Goal: Navigation & Orientation: Find specific page/section

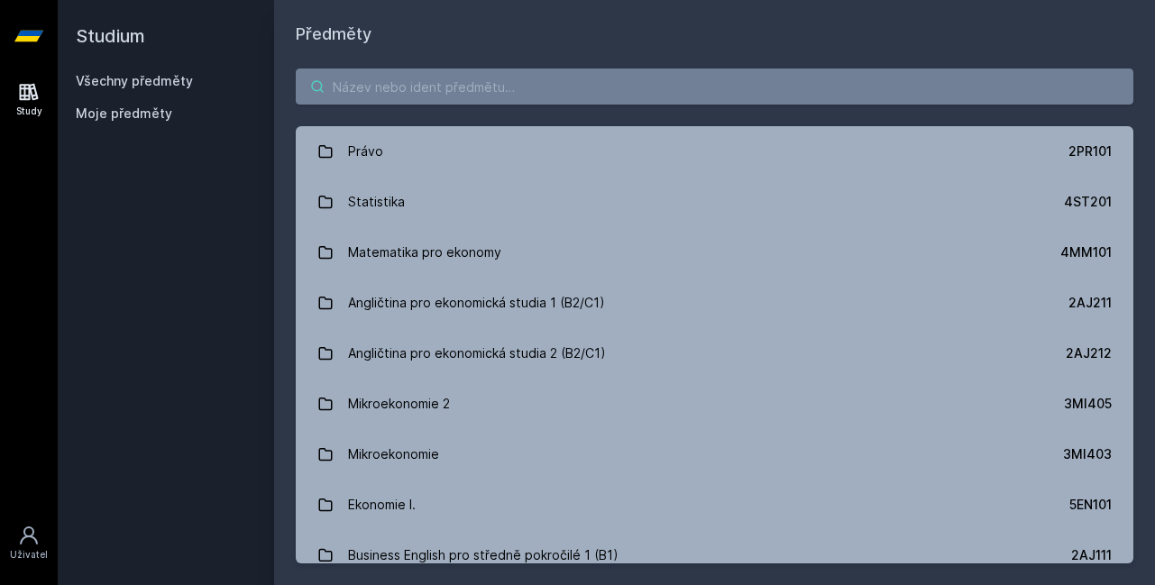
click at [511, 91] on input "search" at bounding box center [715, 87] width 838 height 36
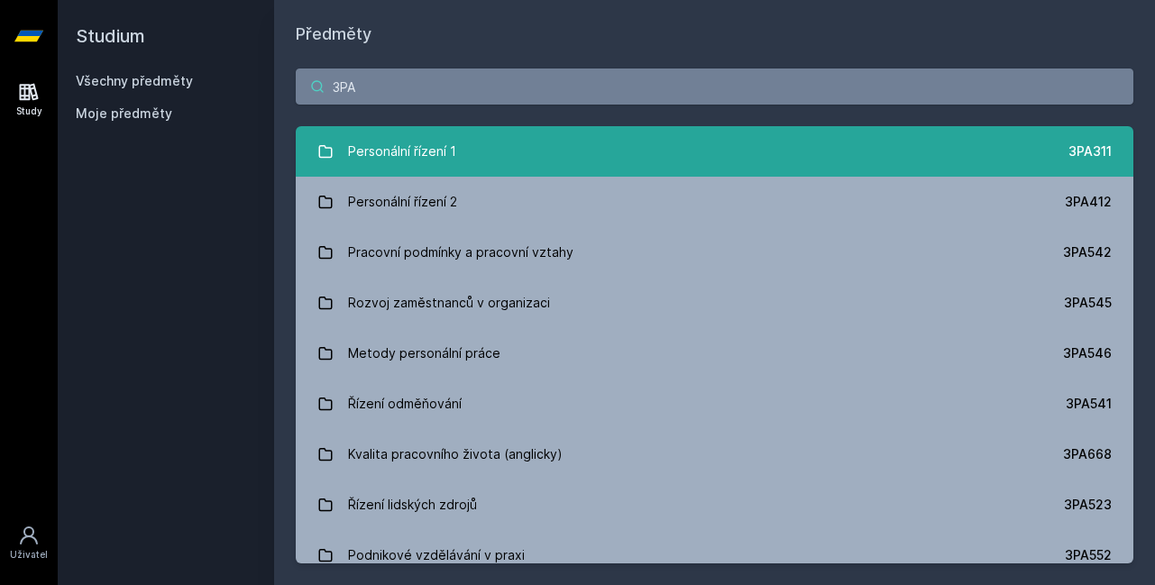
type input "3PA"
click at [500, 157] on link "Personální řízení 1 3PA311" at bounding box center [715, 151] width 838 height 51
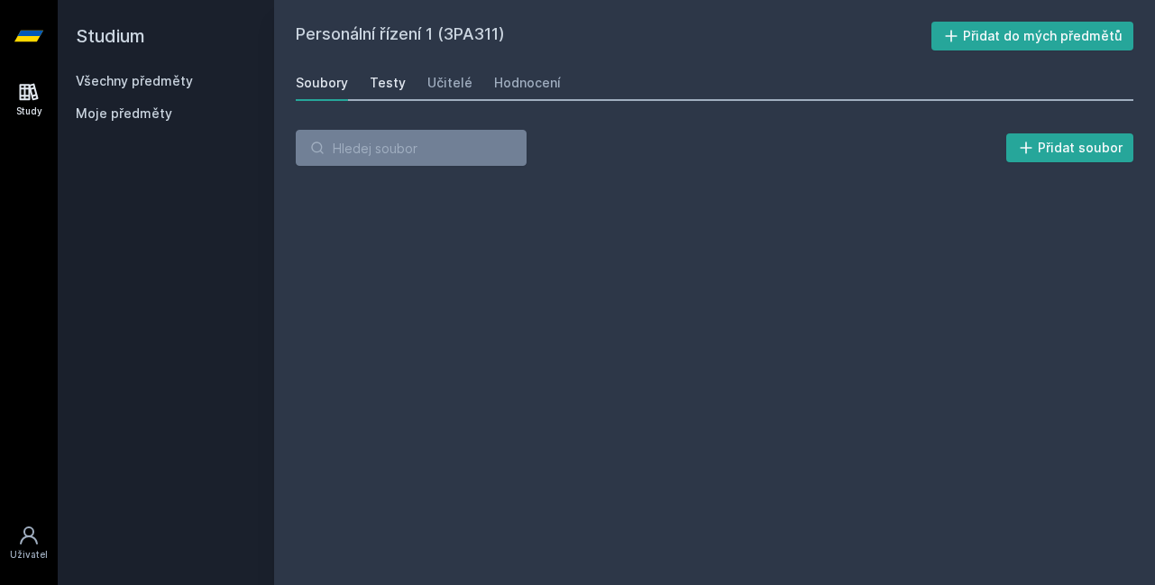
click at [394, 87] on div "Testy" at bounding box center [388, 83] width 36 height 18
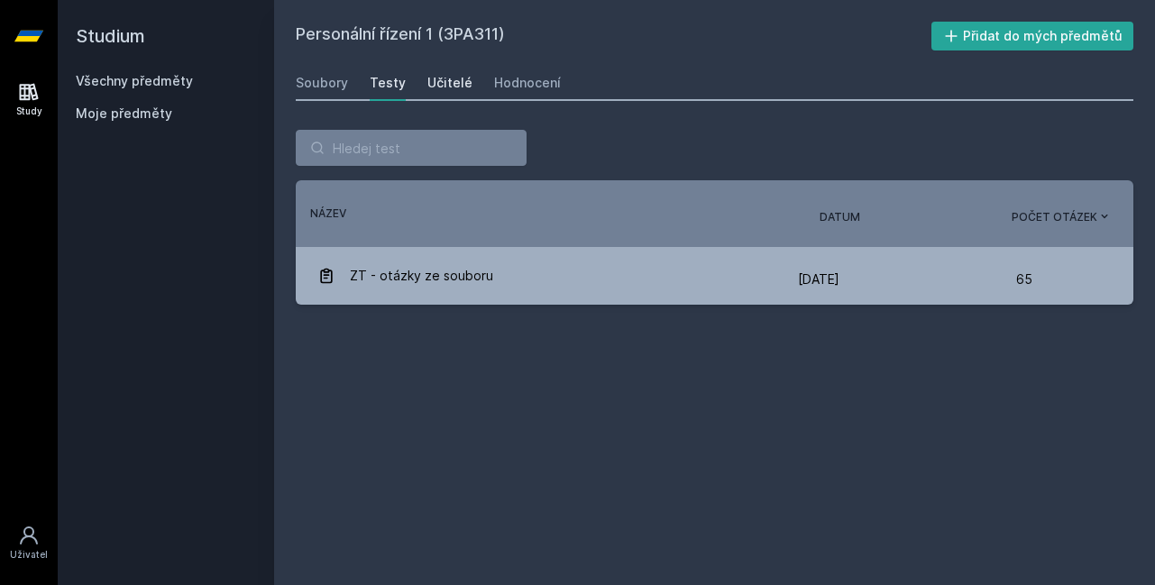
click at [441, 90] on div "Učitelé" at bounding box center [449, 83] width 45 height 18
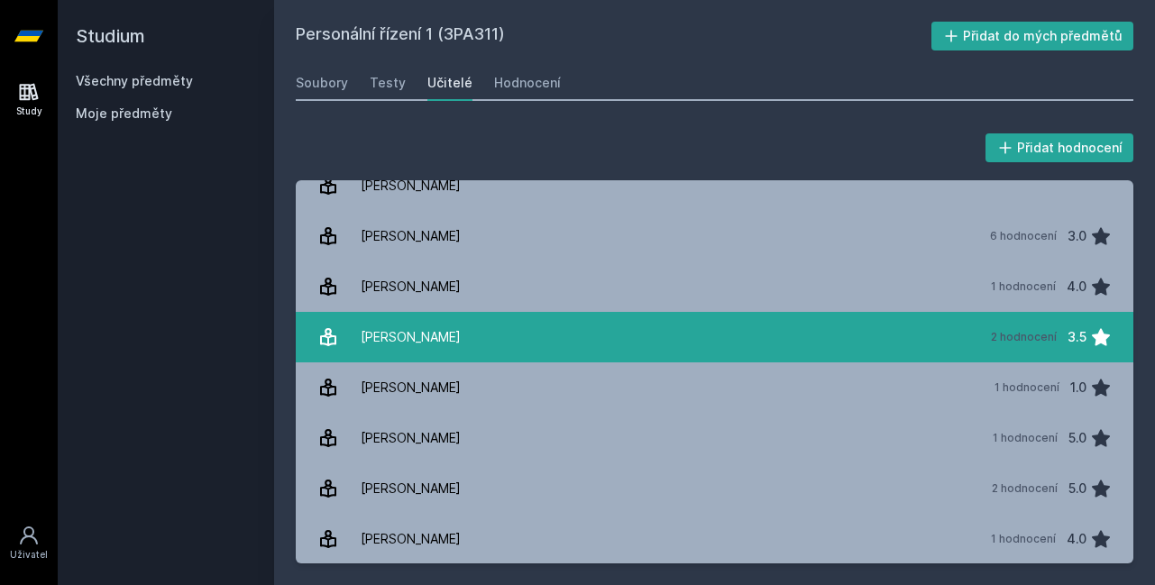
scroll to position [5, 0]
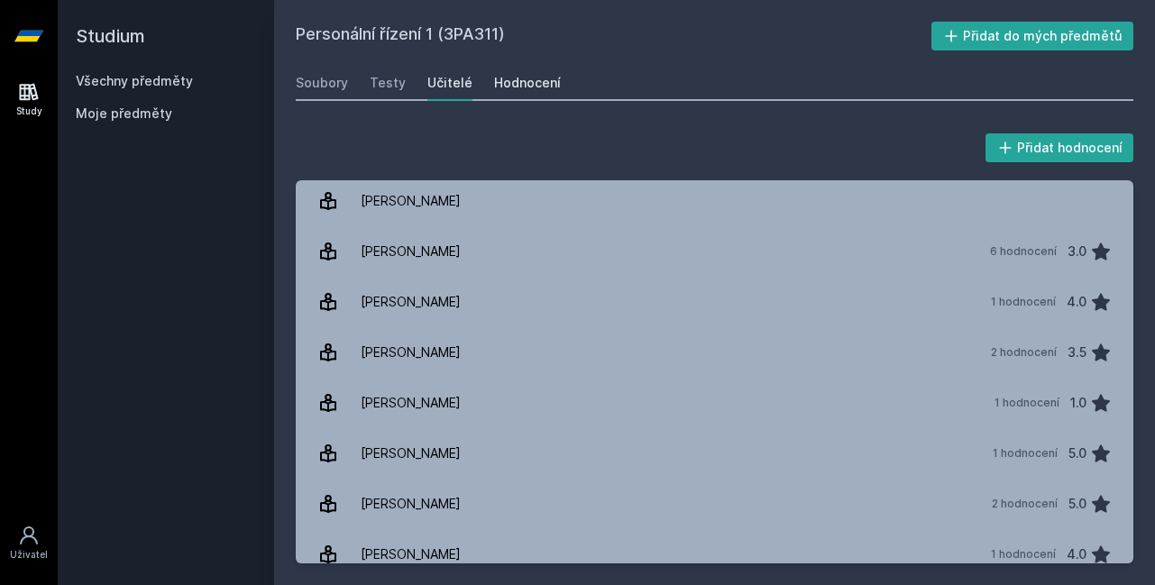
click at [502, 89] on div "Hodnocení" at bounding box center [527, 83] width 67 height 18
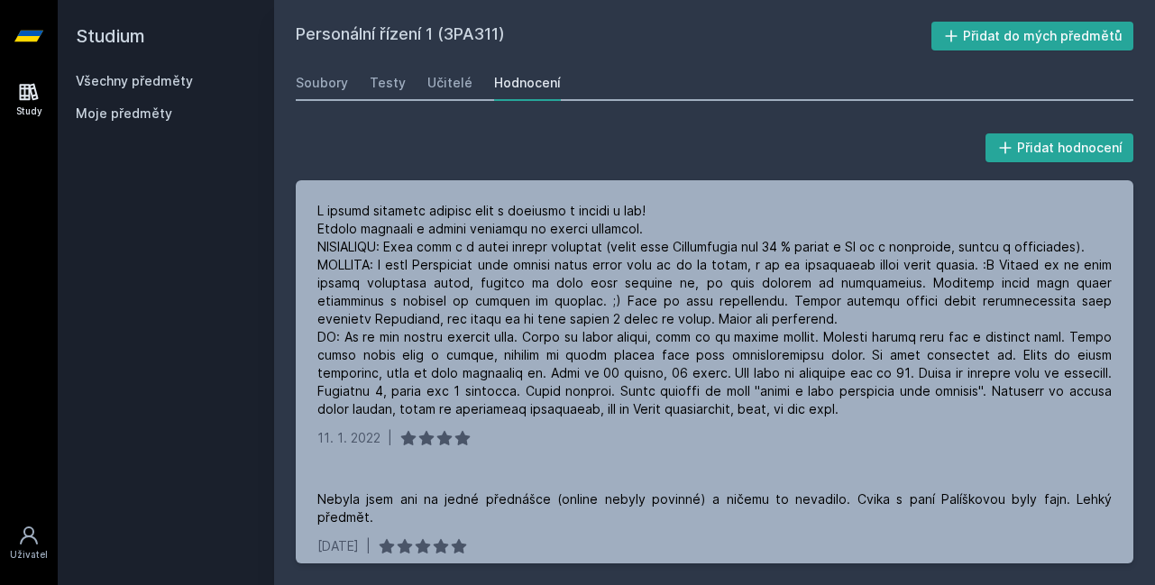
click at [134, 33] on h2 "Studium" at bounding box center [166, 36] width 180 height 72
click at [138, 112] on span "Moje předměty" at bounding box center [124, 114] width 96 height 18
click at [99, 116] on span "Moje předměty" at bounding box center [124, 114] width 96 height 18
click at [32, 38] on icon at bounding box center [28, 36] width 29 height 11
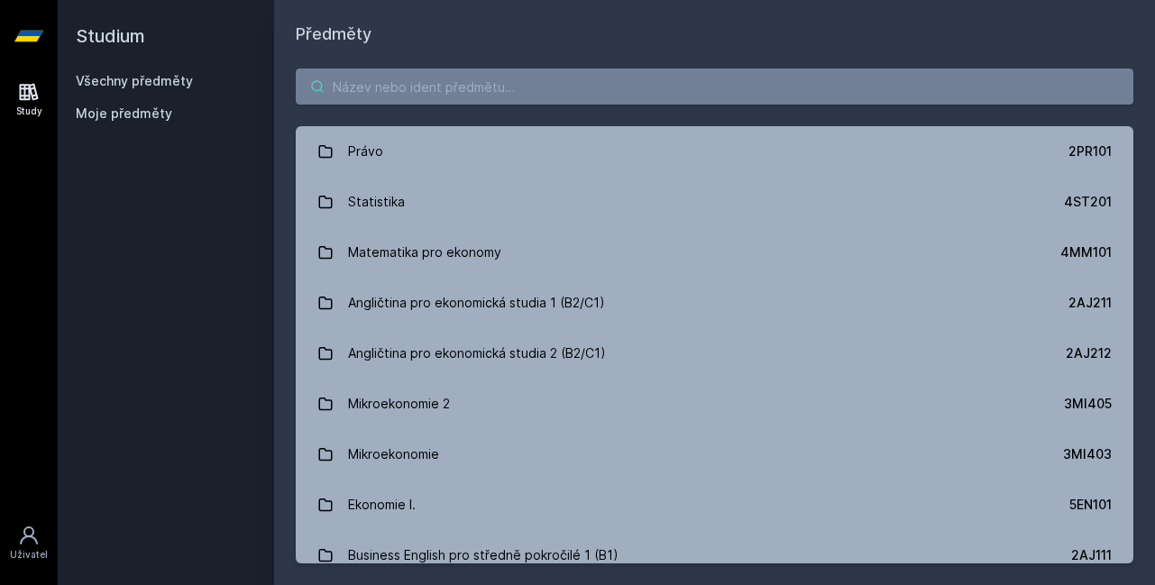
click at [339, 86] on input "search" at bounding box center [715, 87] width 838 height 36
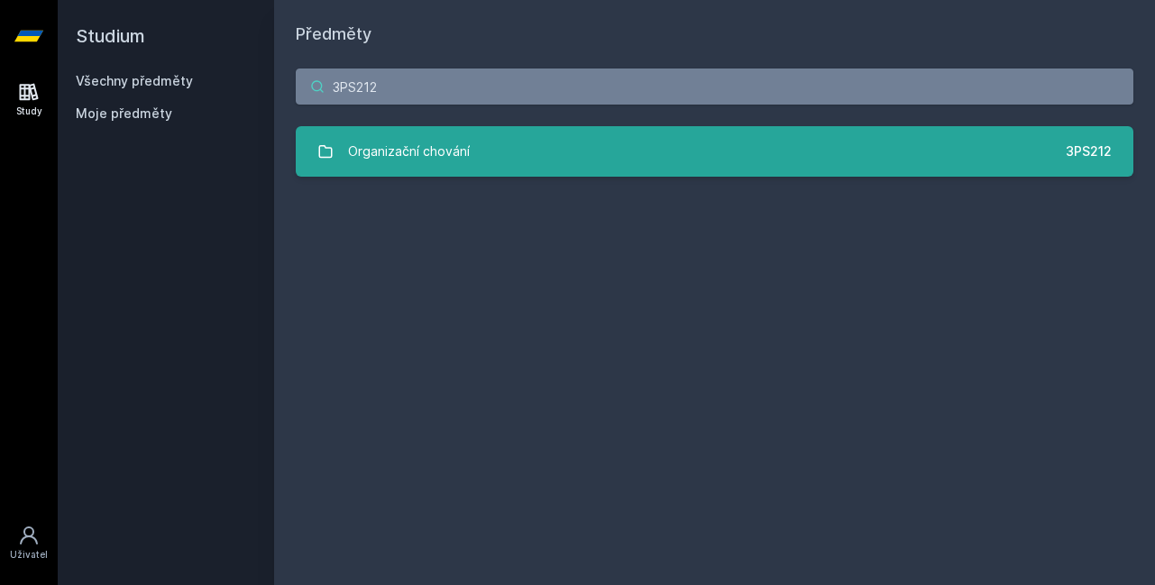
type input "3PS212"
click at [434, 147] on div "Organizační chování" at bounding box center [409, 151] width 122 height 36
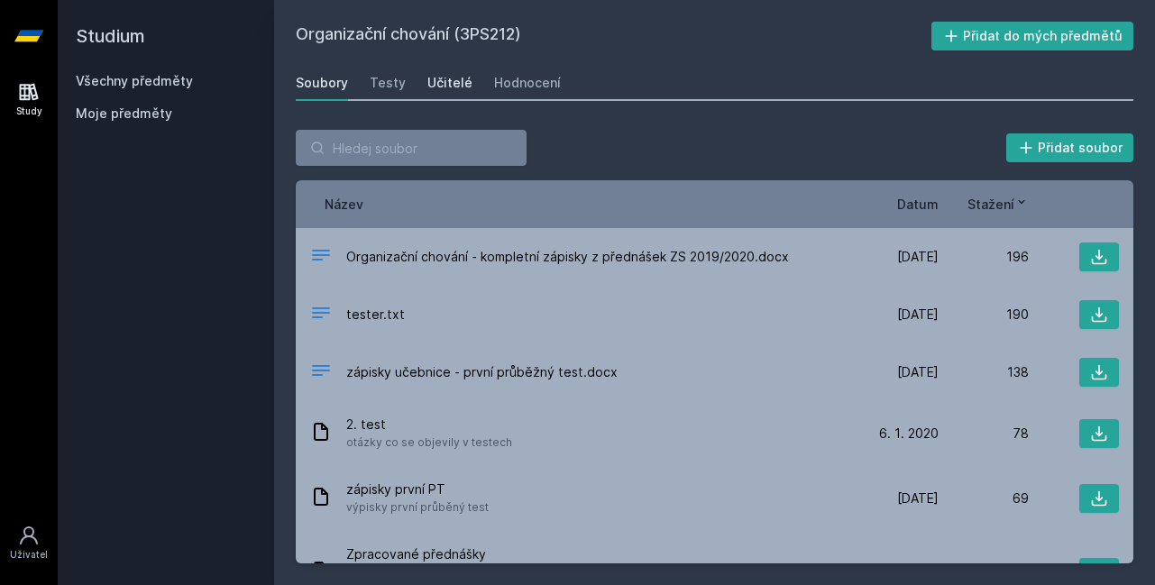
click at [450, 86] on div "Učitelé" at bounding box center [449, 83] width 45 height 18
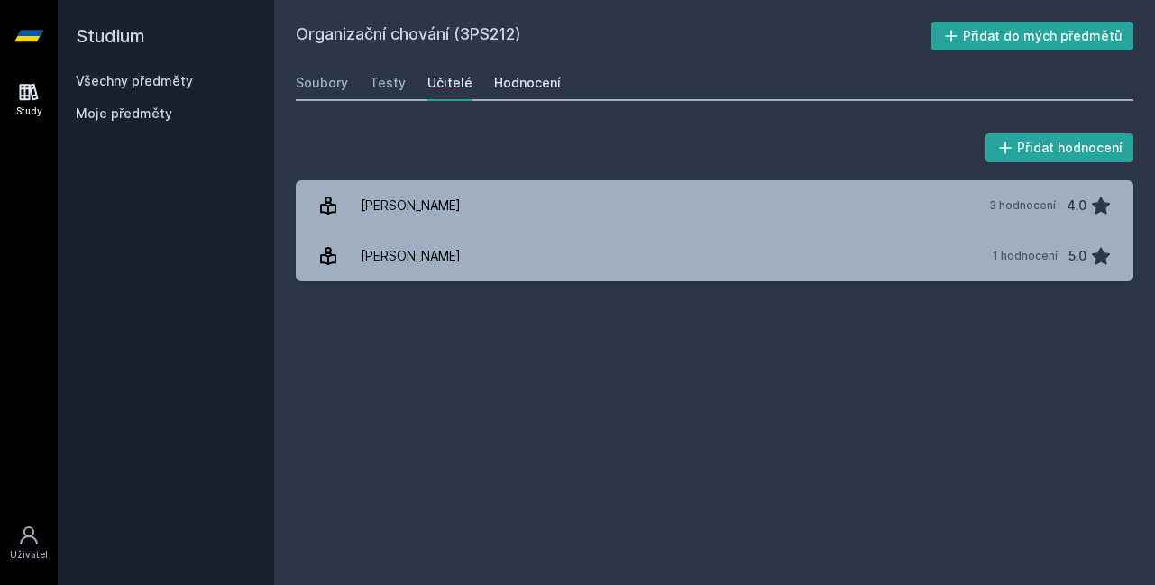
click at [533, 92] on link "Hodnocení" at bounding box center [527, 83] width 67 height 36
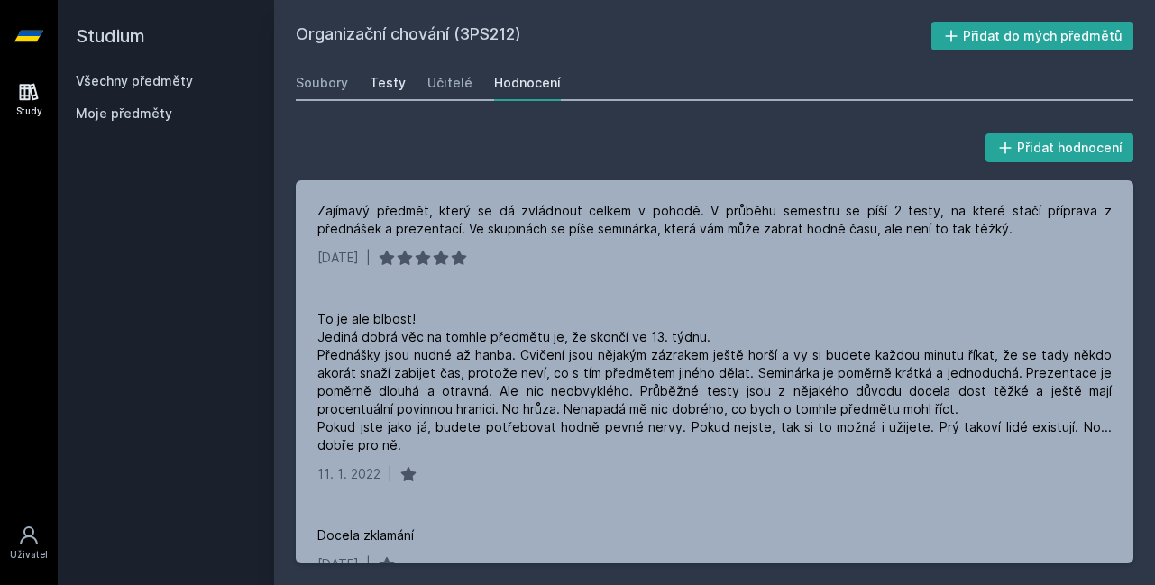
click at [396, 73] on link "Testy" at bounding box center [388, 83] width 36 height 36
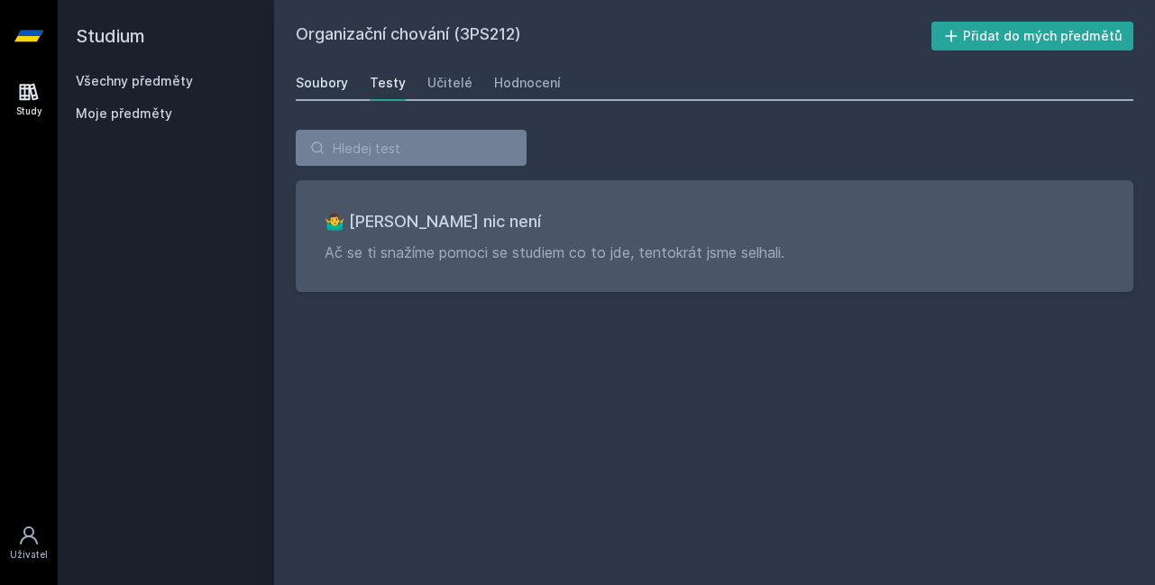
click at [324, 77] on div "Soubory" at bounding box center [322, 83] width 52 height 18
